Goal: Task Accomplishment & Management: Manage account settings

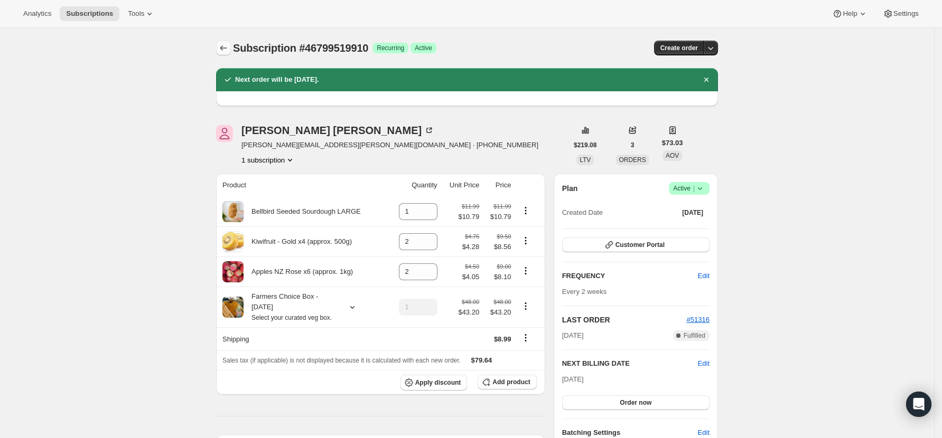
click at [229, 52] on icon "Subscriptions" at bounding box center [223, 48] width 11 height 11
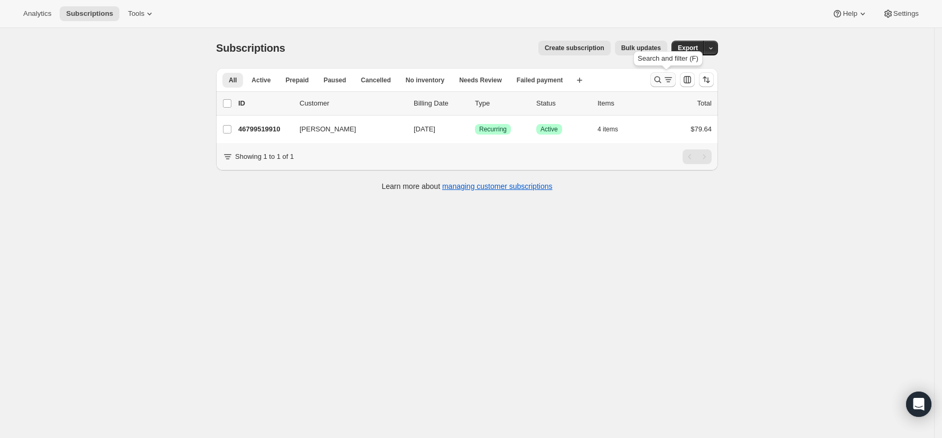
click at [660, 78] on icon "Search and filter results" at bounding box center [657, 79] width 11 height 11
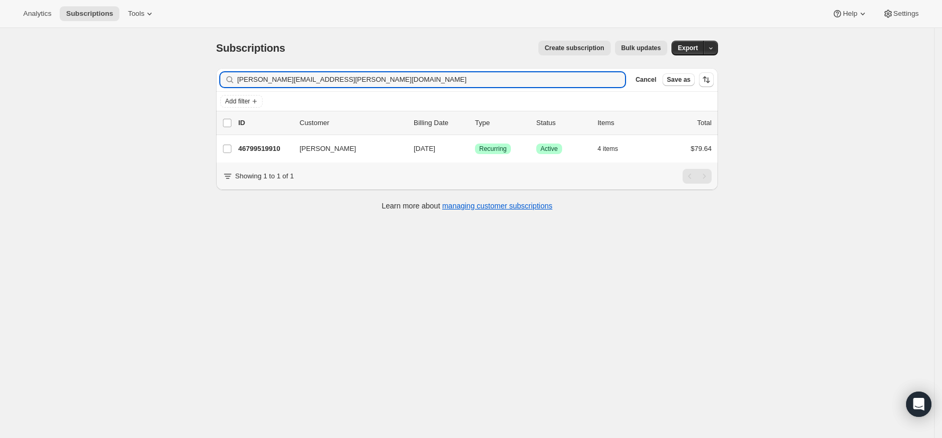
drag, startPoint x: 182, startPoint y: 80, endPoint x: 31, endPoint y: 82, distance: 151.1
click at [31, 82] on div "Subscriptions. This page is ready Subscriptions Create subscription Bulk update…" at bounding box center [467, 247] width 934 height 438
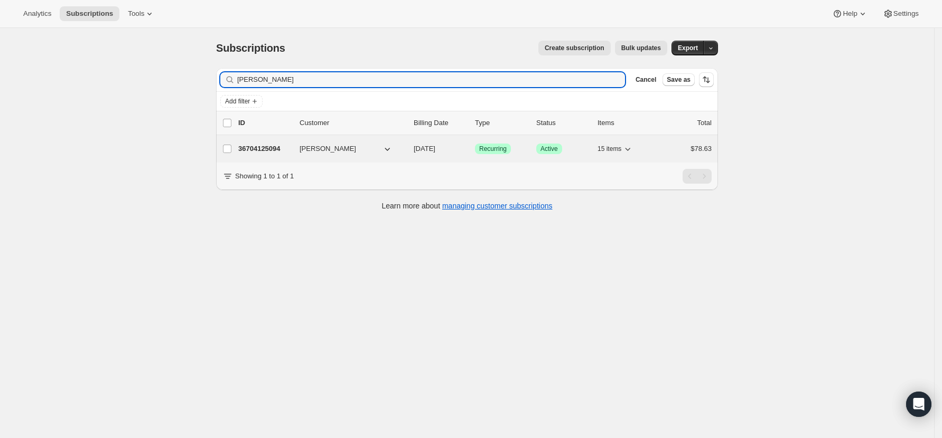
type input "[PERSON_NAME]"
click at [266, 151] on p "36704125094" at bounding box center [264, 149] width 53 height 11
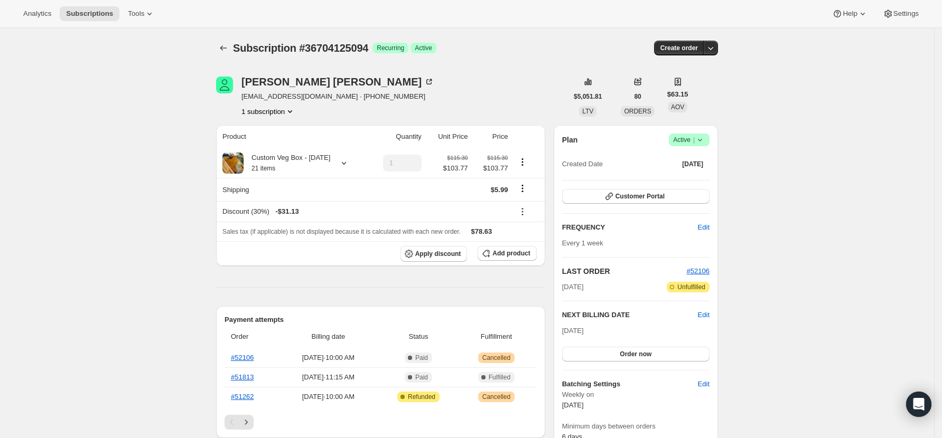
click at [702, 141] on icon at bounding box center [700, 140] width 11 height 11
click at [694, 164] on span "Pause subscription" at bounding box center [692, 161] width 58 height 8
